Goal: Navigation & Orientation: Find specific page/section

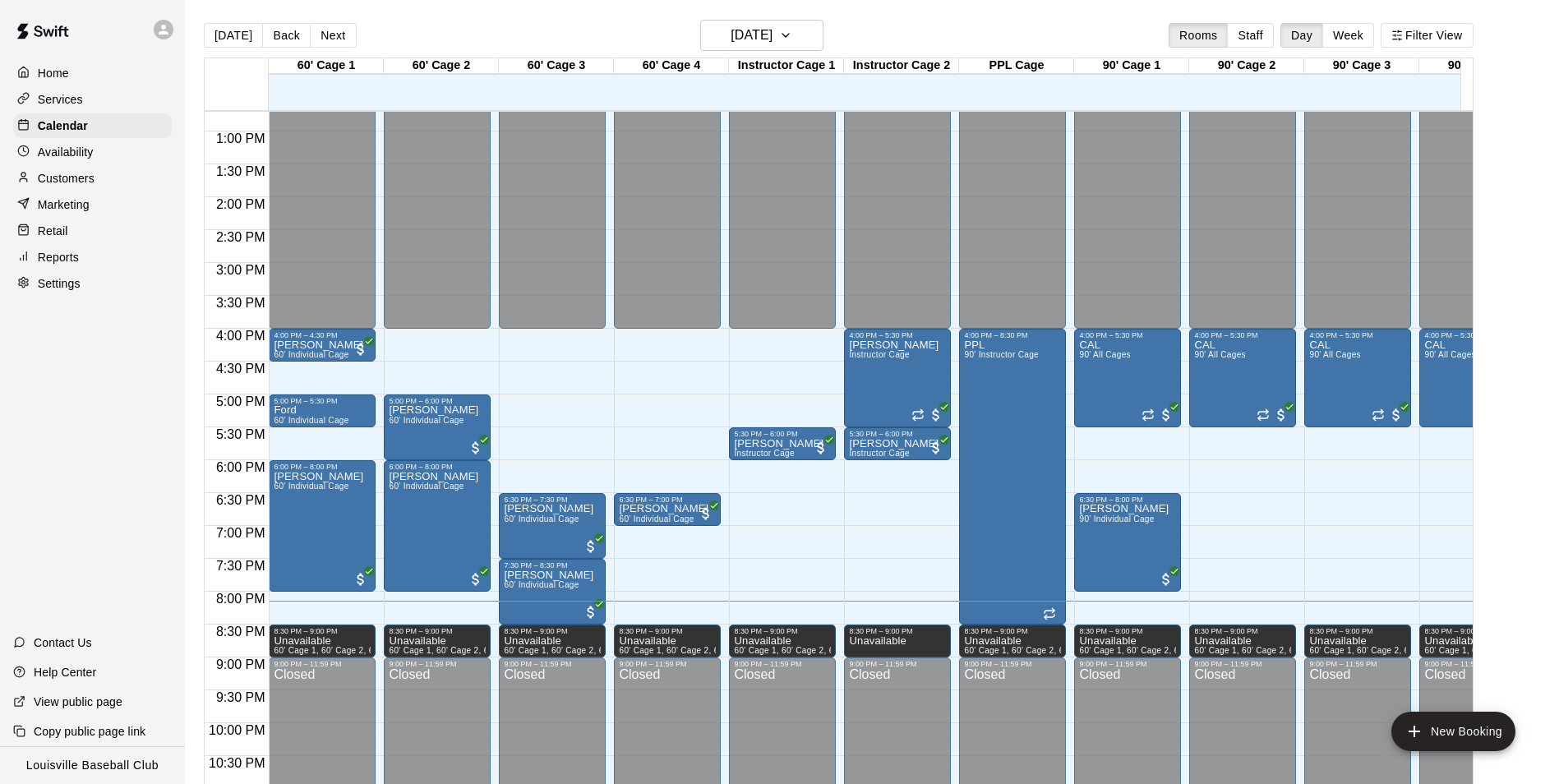
click at [160, 28] on icon at bounding box center [164, 29] width 15 height 15
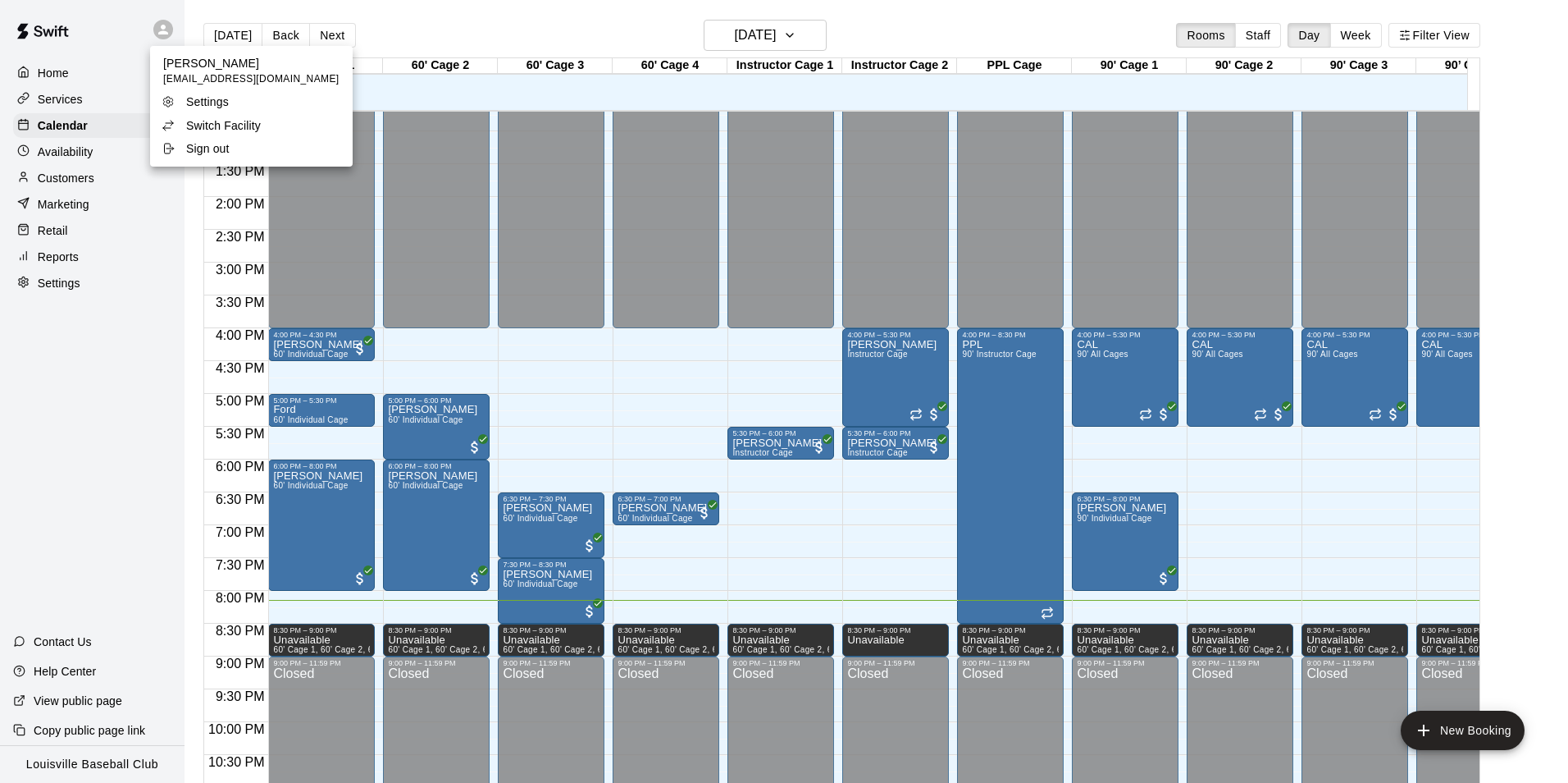
click at [269, 125] on li "Switch Facility" at bounding box center [251, 125] width 202 height 23
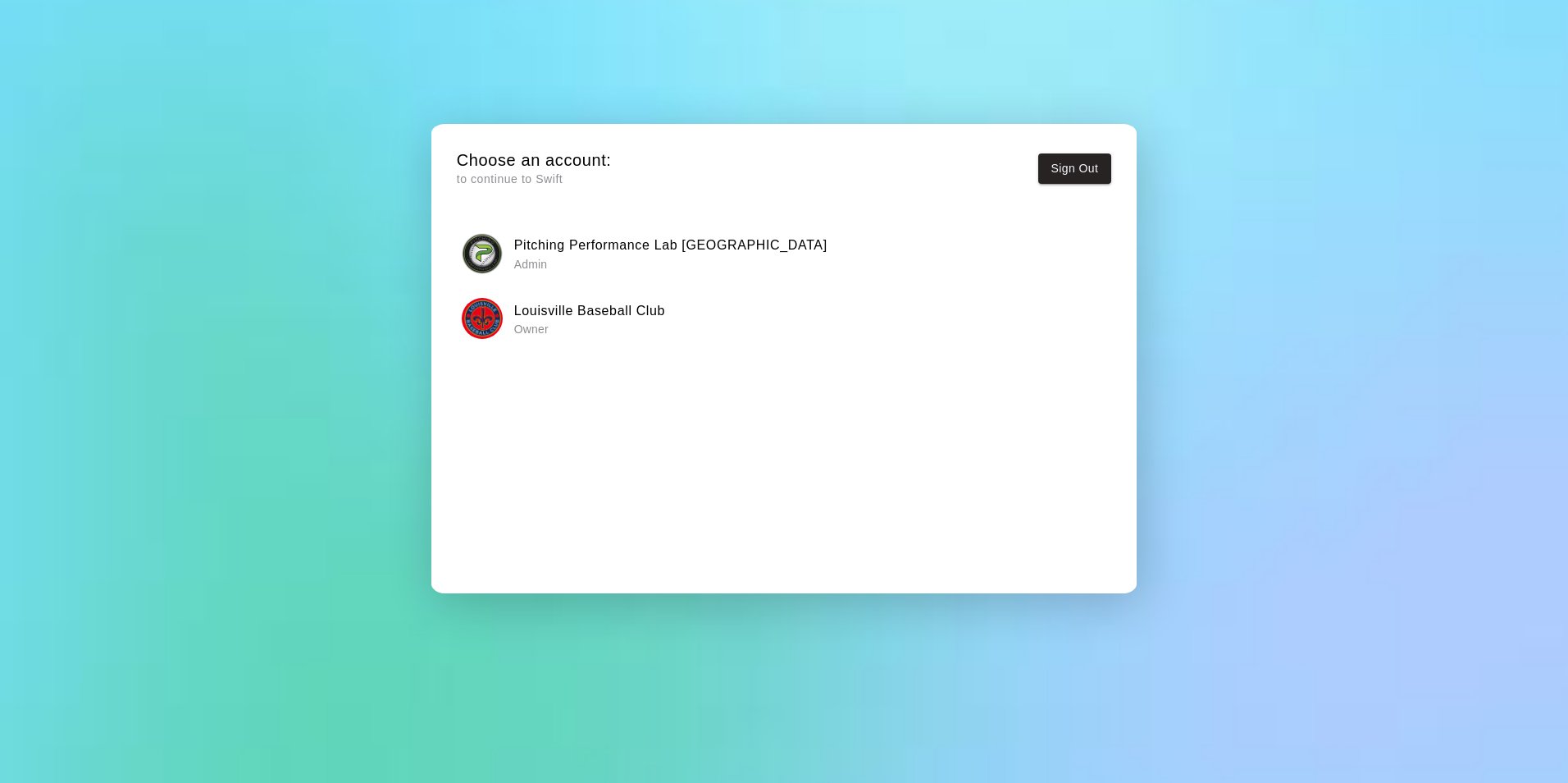
click at [602, 243] on h6 "Pitching Performance Lab [GEOGRAPHIC_DATA]" at bounding box center [670, 245] width 313 height 21
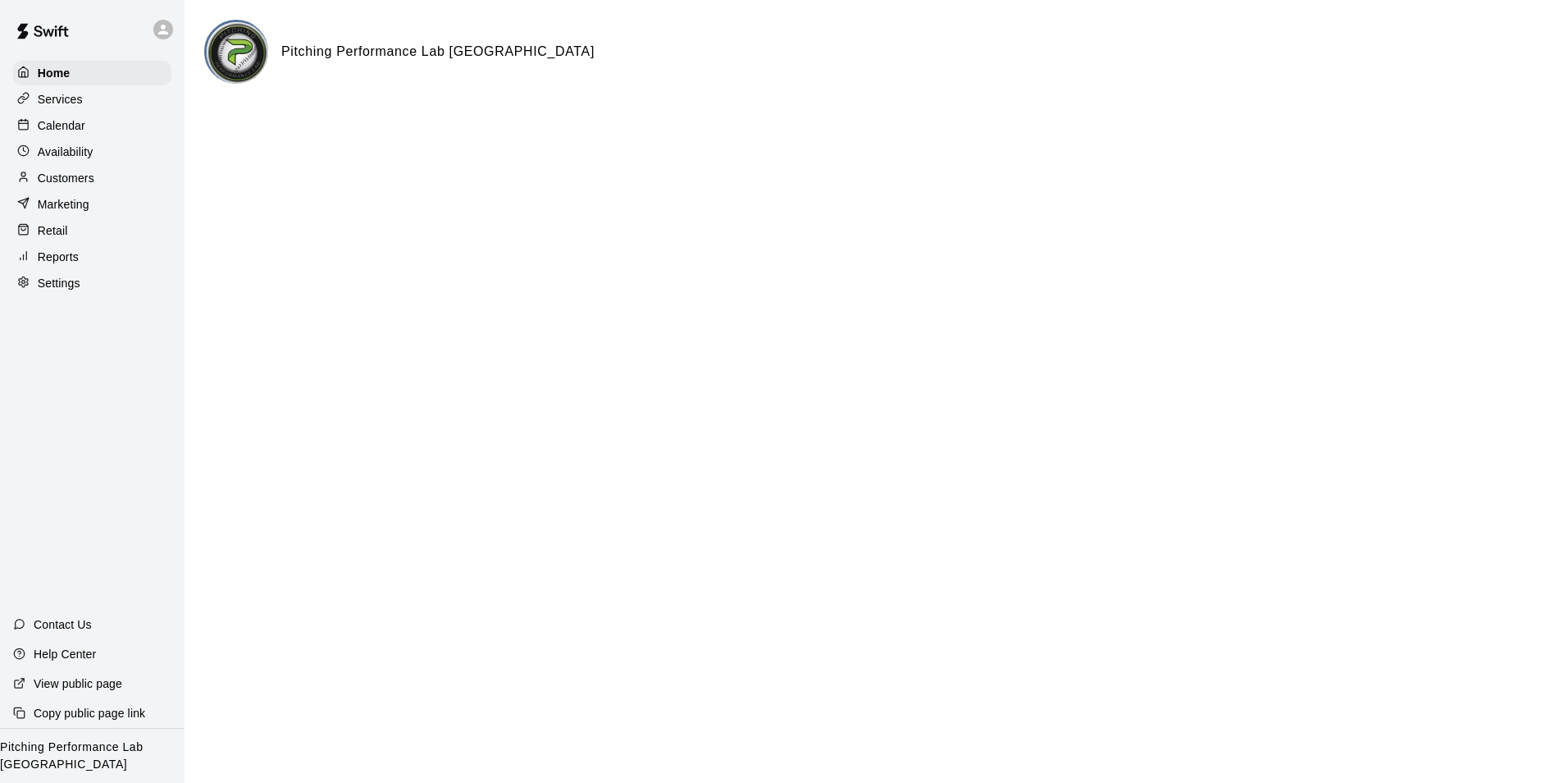
click at [164, 25] on icon at bounding box center [163, 29] width 15 height 15
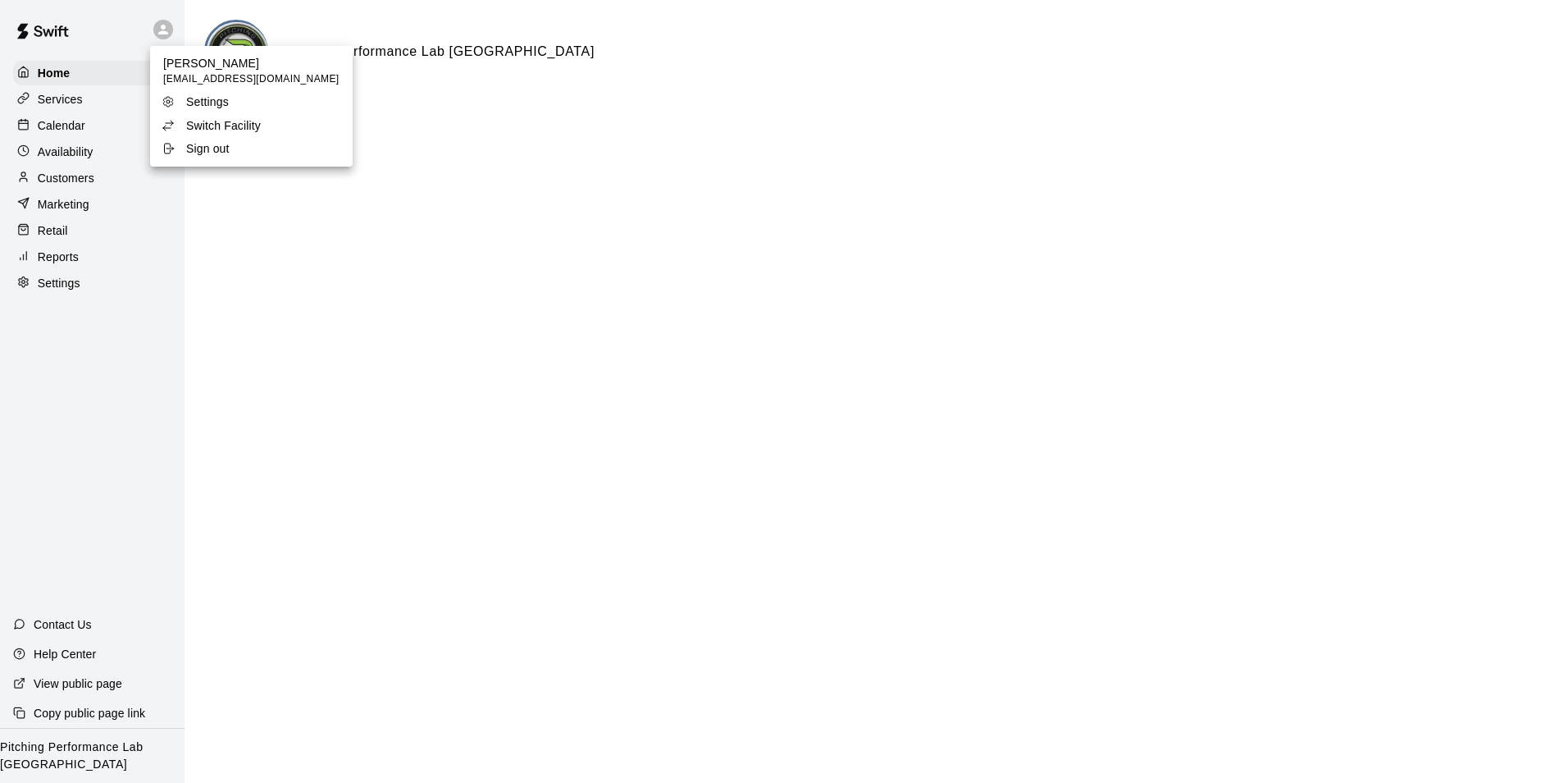
click at [271, 127] on li "Switch Facility" at bounding box center [251, 125] width 202 height 23
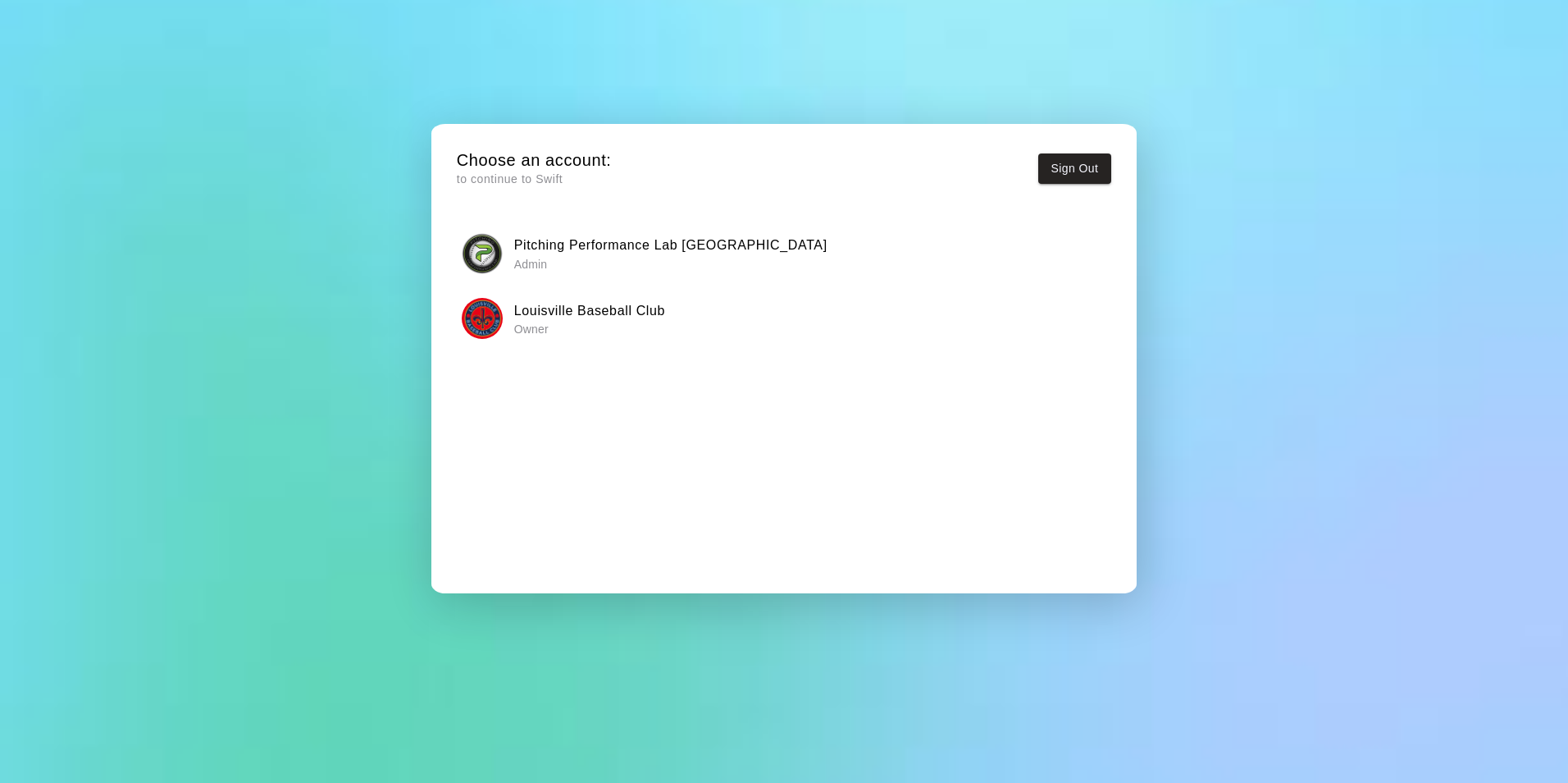
click at [545, 317] on h6 "Louisville Baseball Club" at bounding box center [589, 311] width 151 height 21
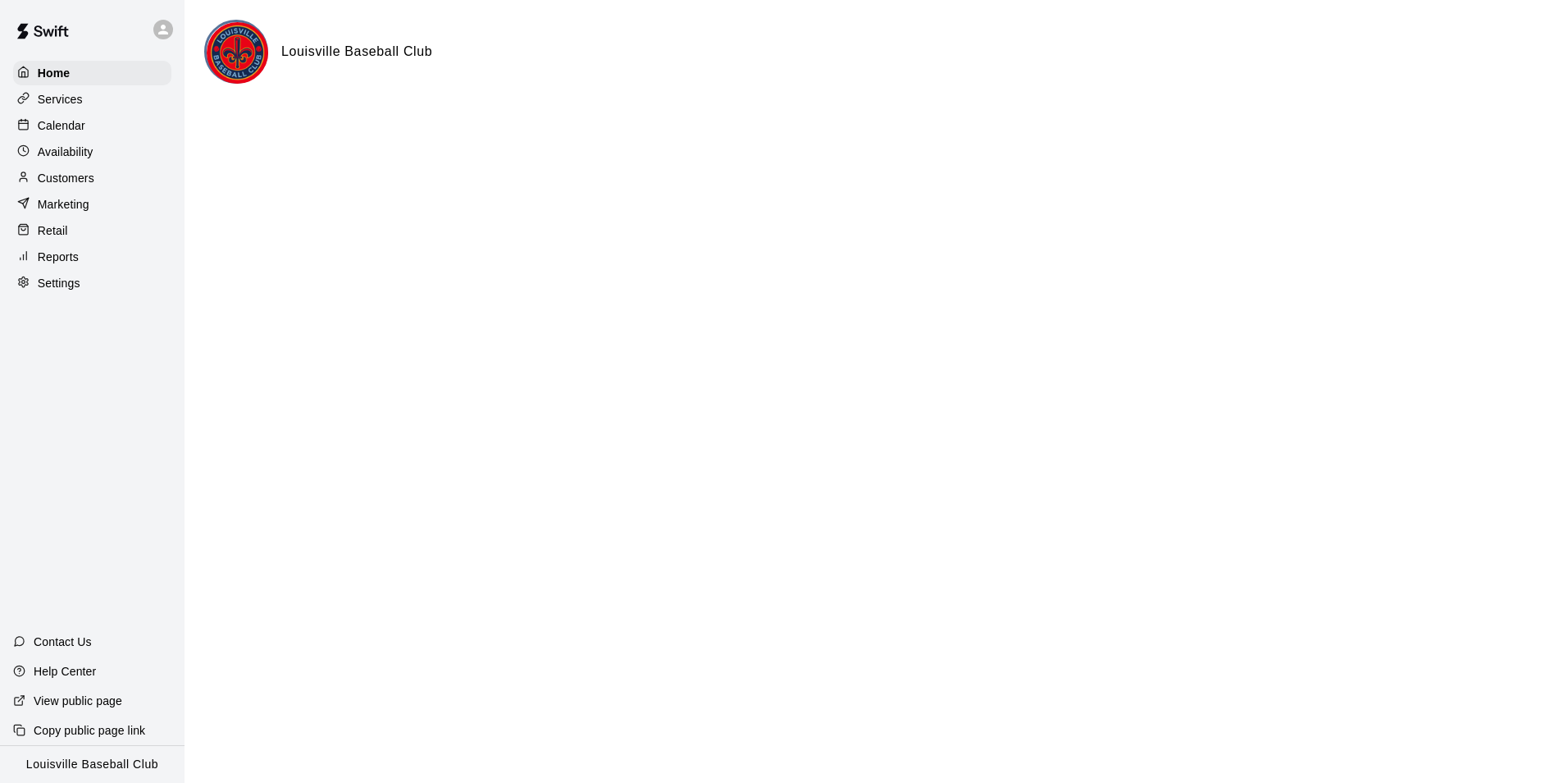
click at [99, 124] on div "Calendar" at bounding box center [92, 126] width 158 height 25
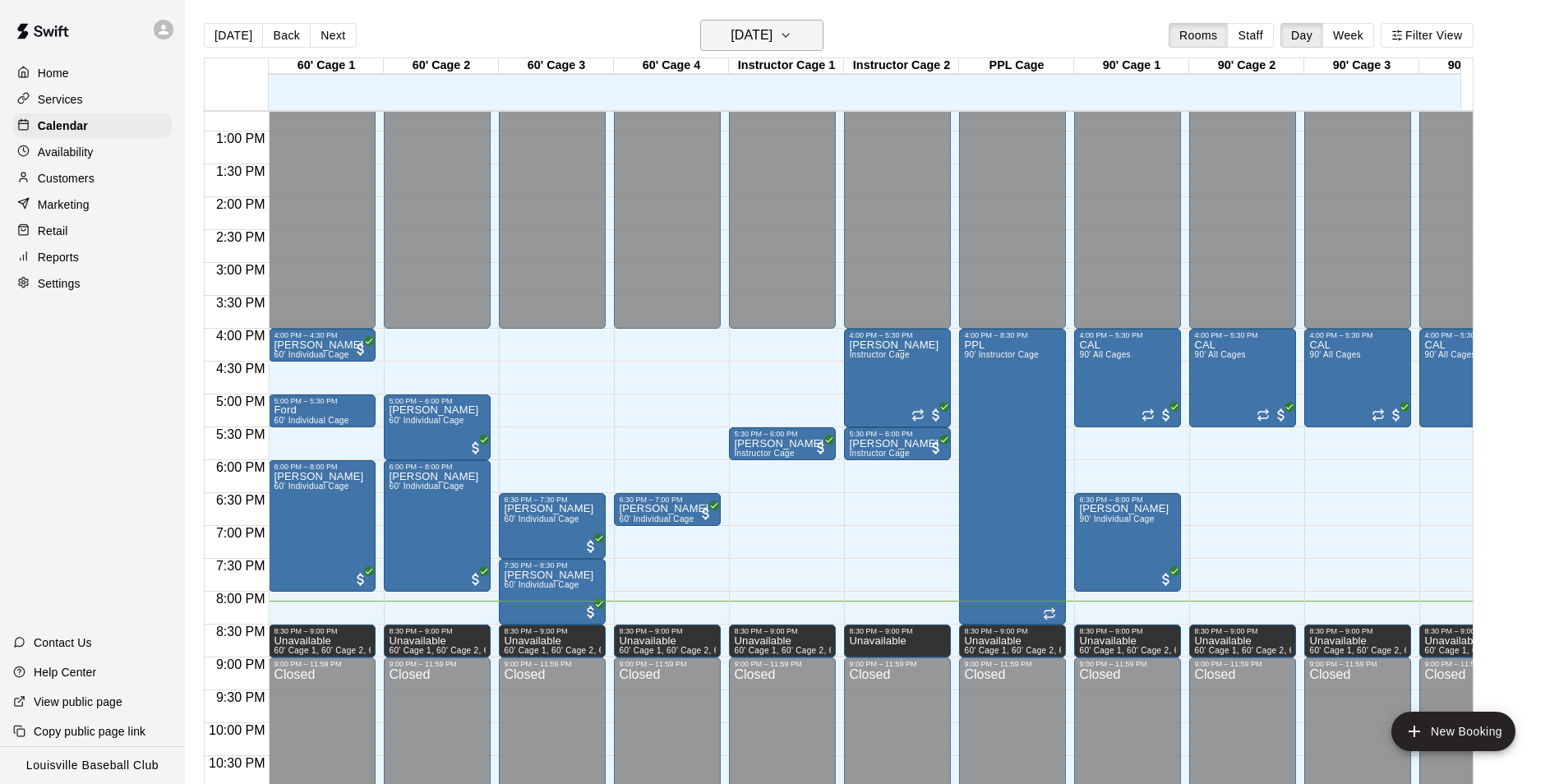
click at [792, 36] on icon "button" at bounding box center [785, 36] width 13 height 20
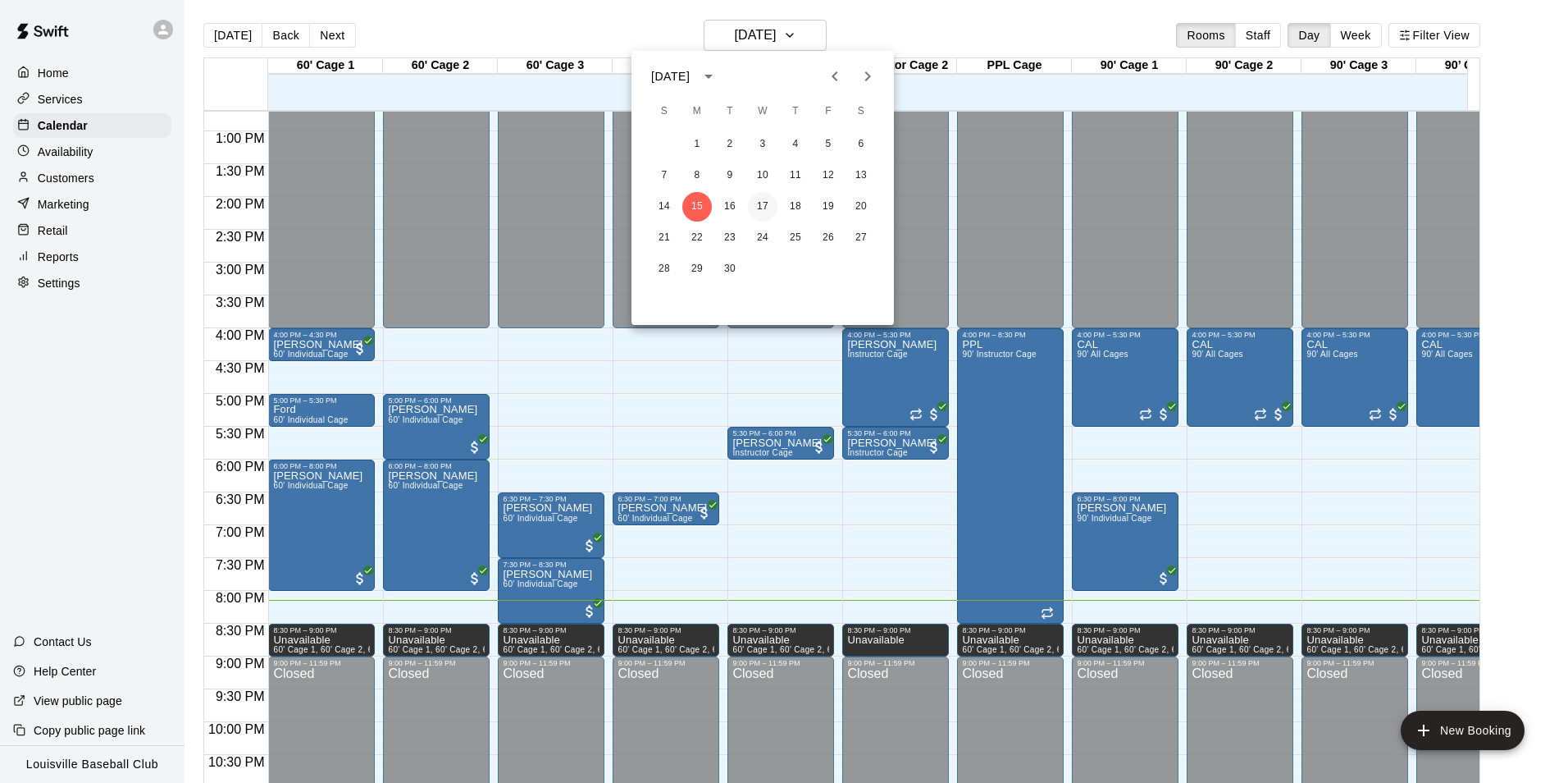
click at [756, 211] on button "17" at bounding box center [762, 206] width 29 height 29
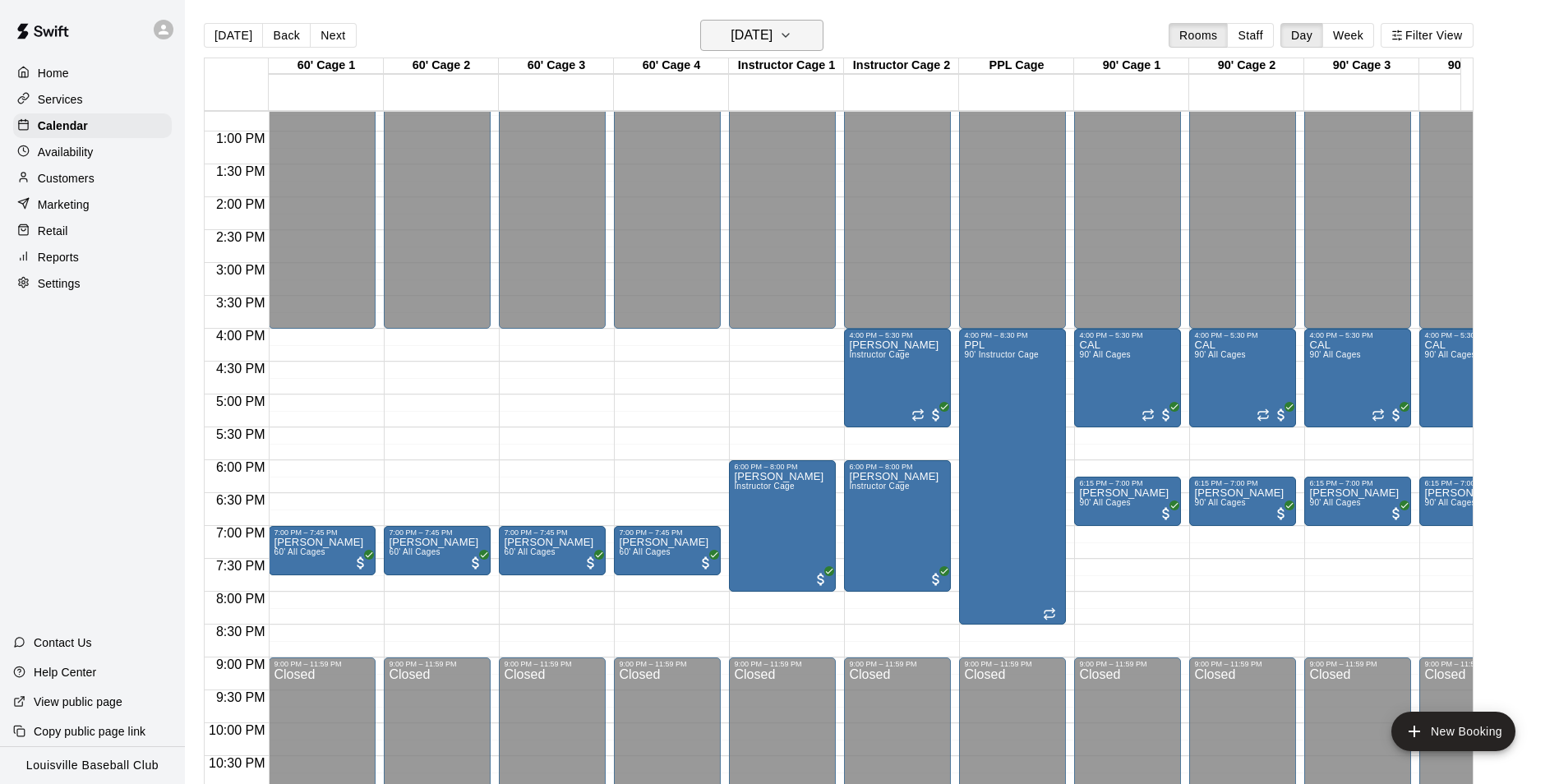
click at [816, 47] on button "[DATE]" at bounding box center [761, 35] width 124 height 31
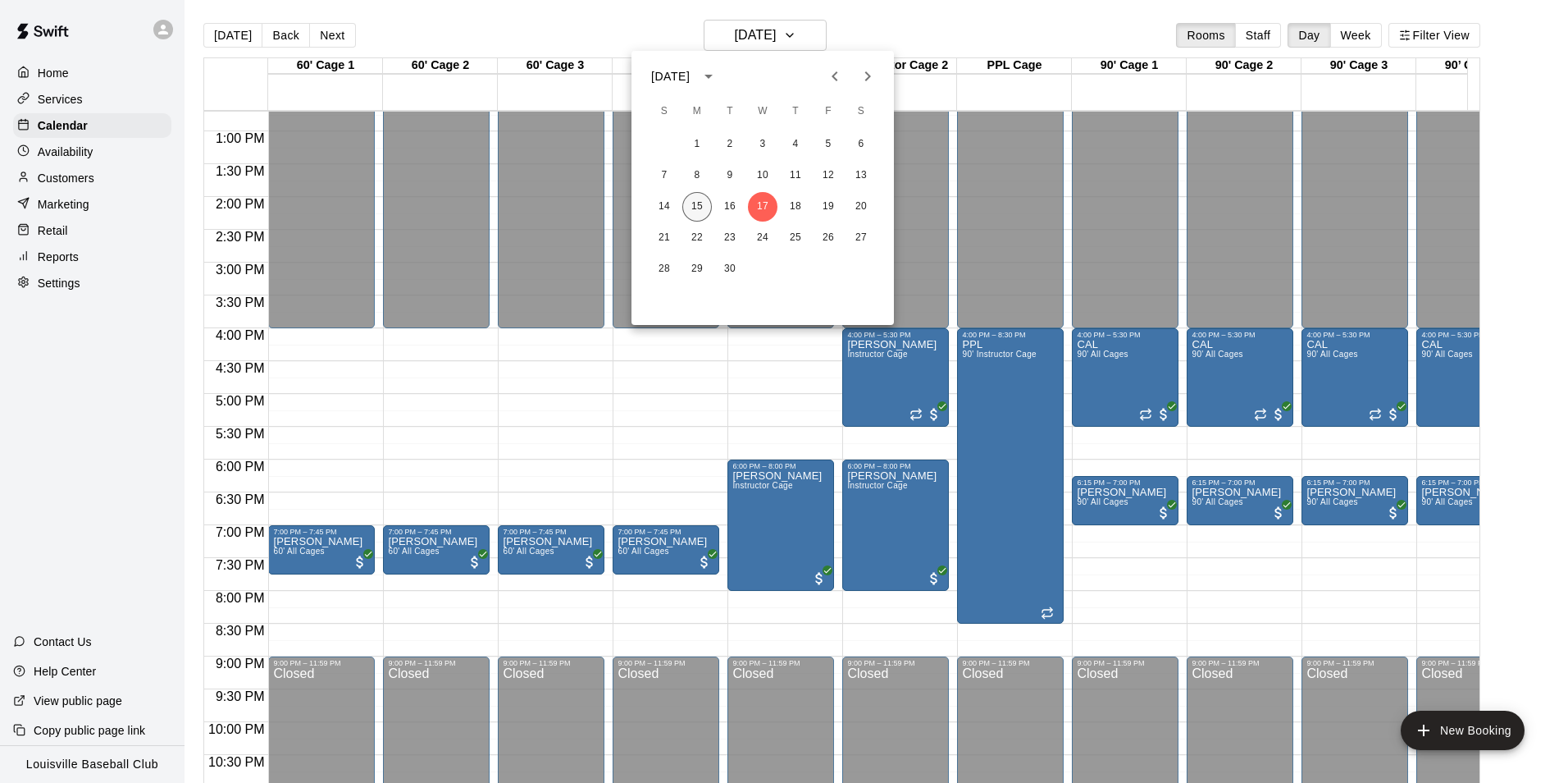
click at [701, 211] on button "15" at bounding box center [697, 206] width 29 height 29
